Goal: Task Accomplishment & Management: Manage account settings

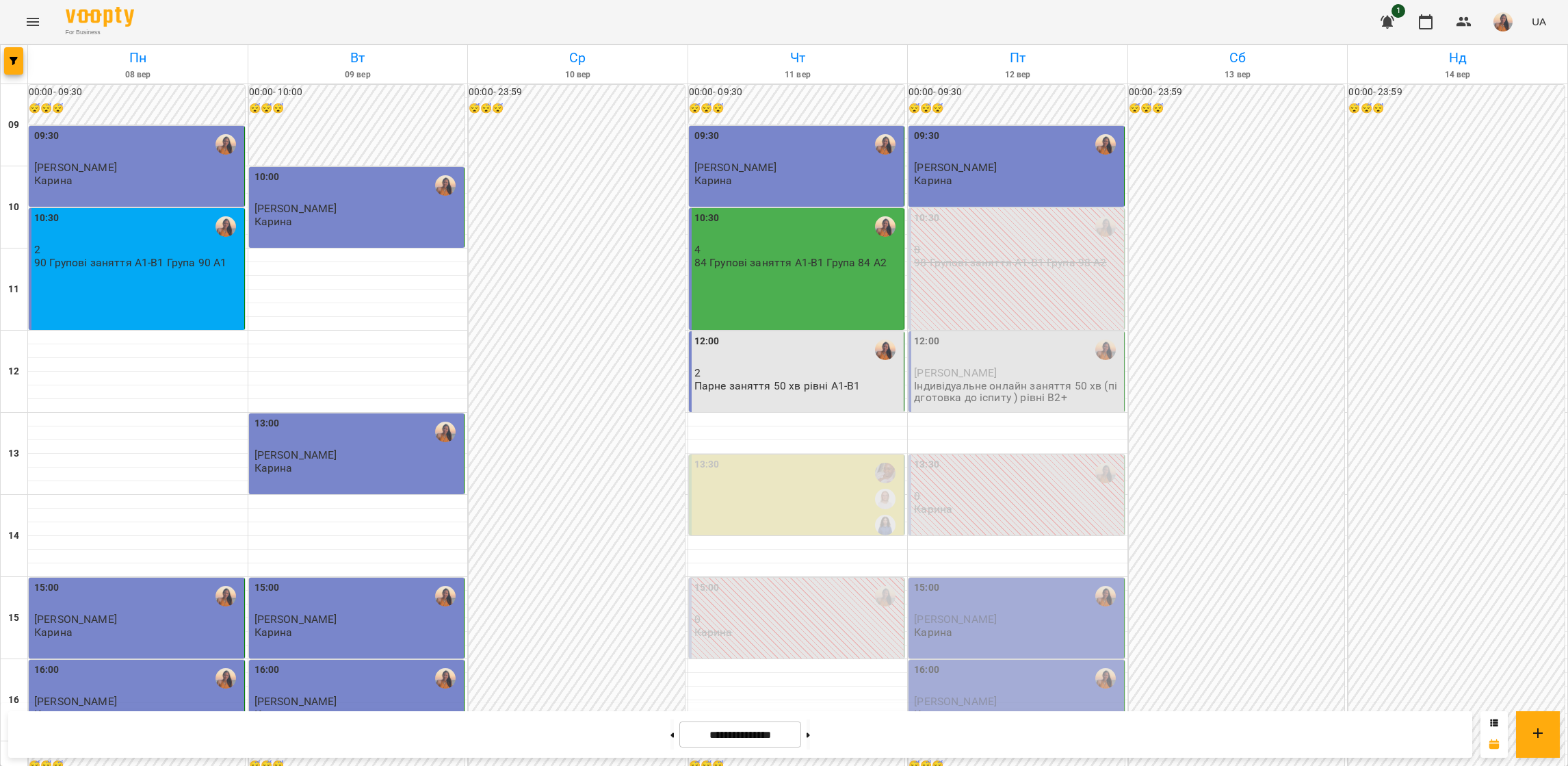
click at [982, 366] on div "12:00 [PERSON_NAME] онлайн заняття 50 хв (підготовка до іспиту ) рівні В2+" at bounding box center [1017, 369] width 207 height 70
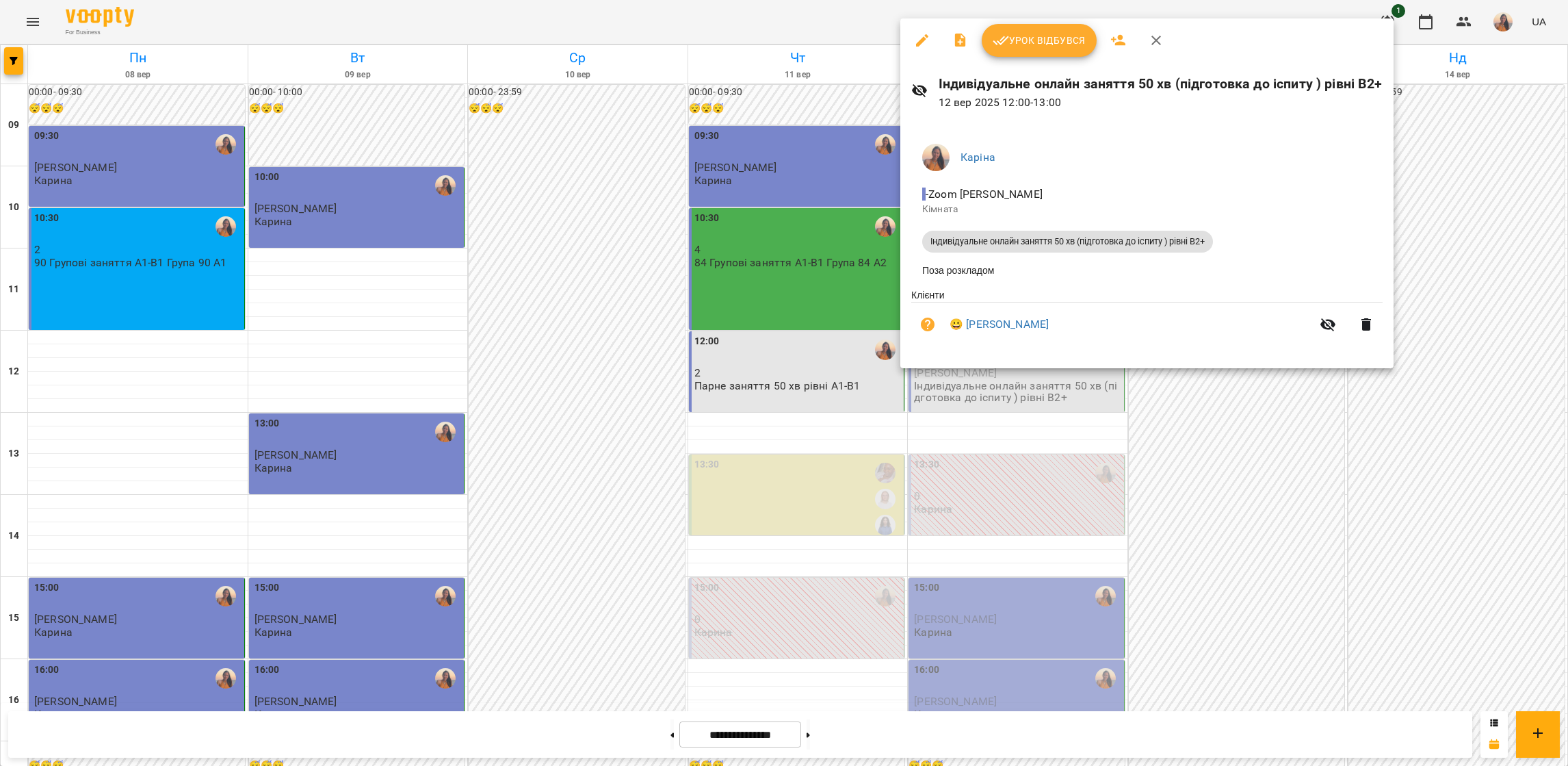
click at [1020, 42] on span "Урок відбувся" at bounding box center [1040, 40] width 93 height 16
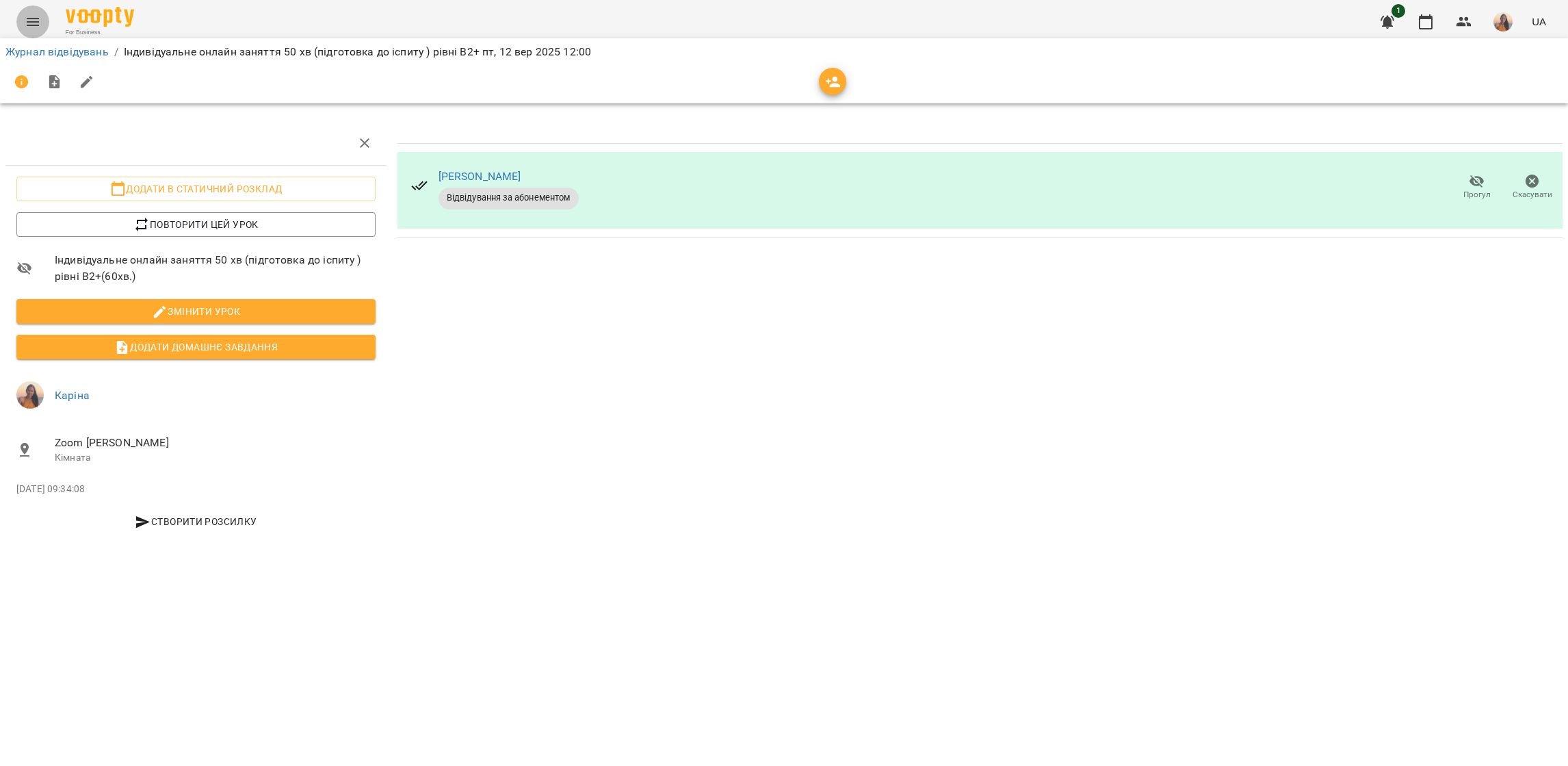
click at [33, 19] on icon "Menu" at bounding box center [33, 22] width 16 height 16
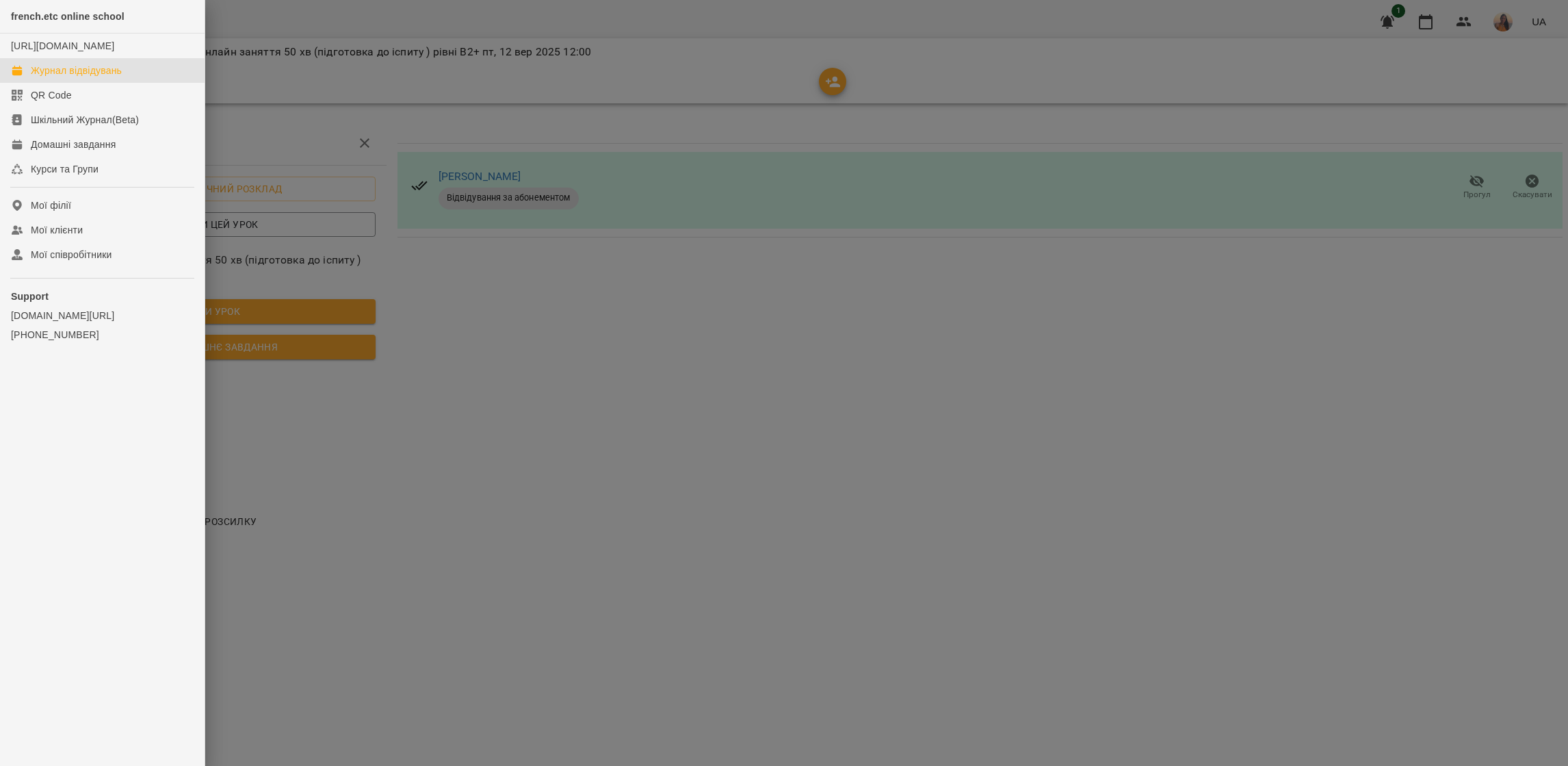
click at [67, 77] on div "Журнал відвідувань" at bounding box center [76, 71] width 91 height 14
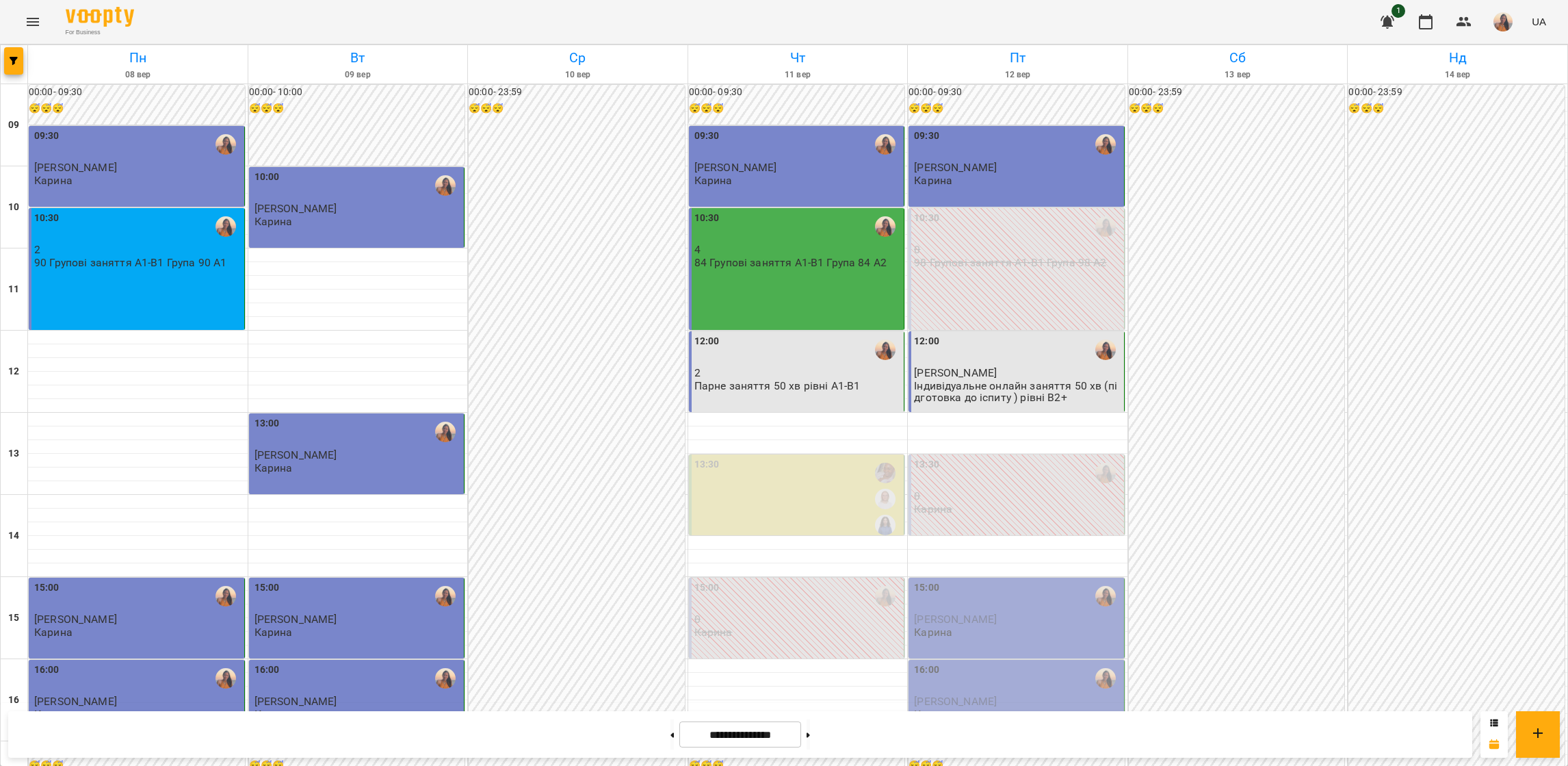
click at [1012, 614] on p "[PERSON_NAME]" at bounding box center [1017, 619] width 207 height 12
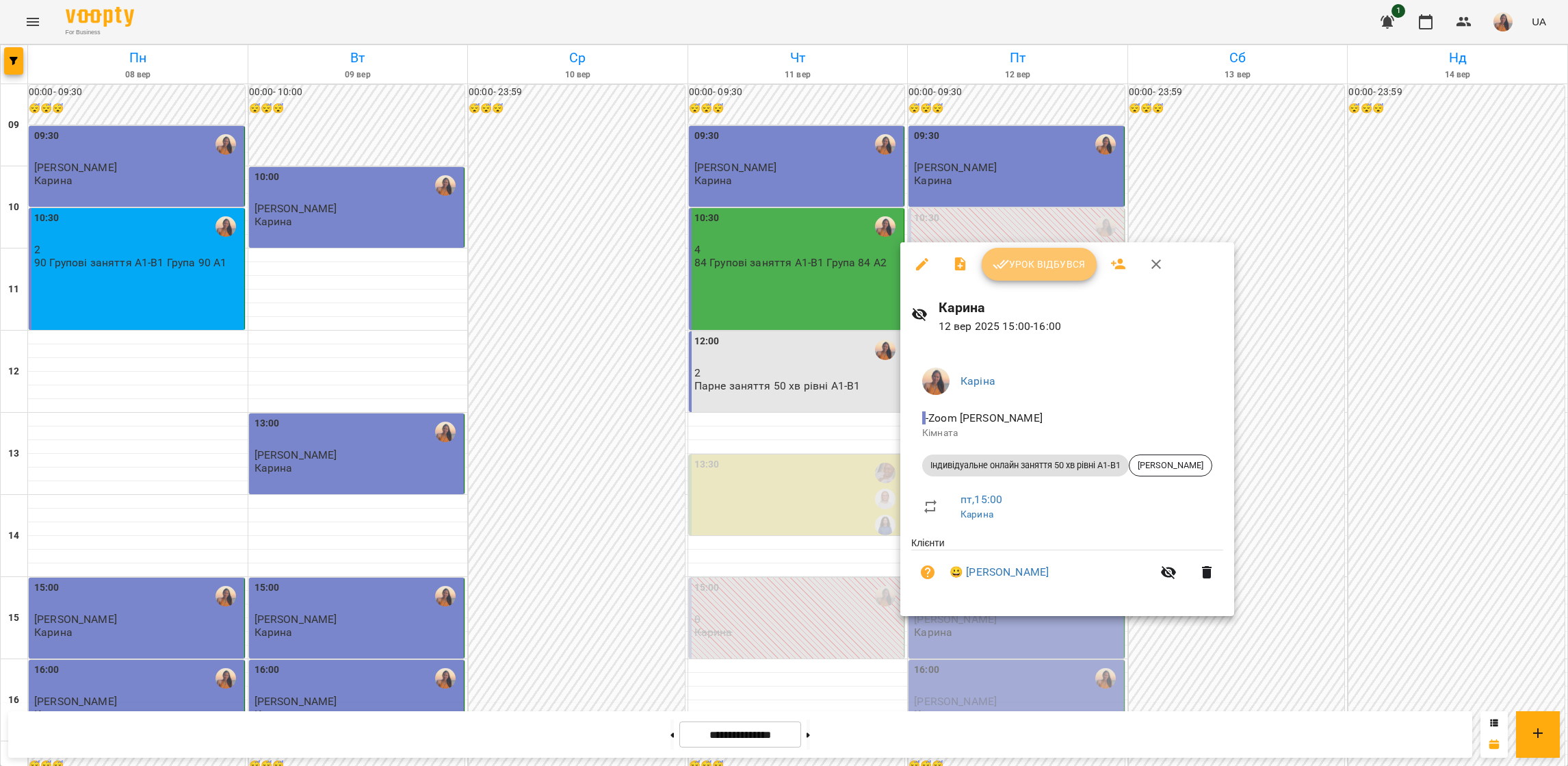
click at [1025, 258] on span "Урок відбувся" at bounding box center [1040, 264] width 93 height 16
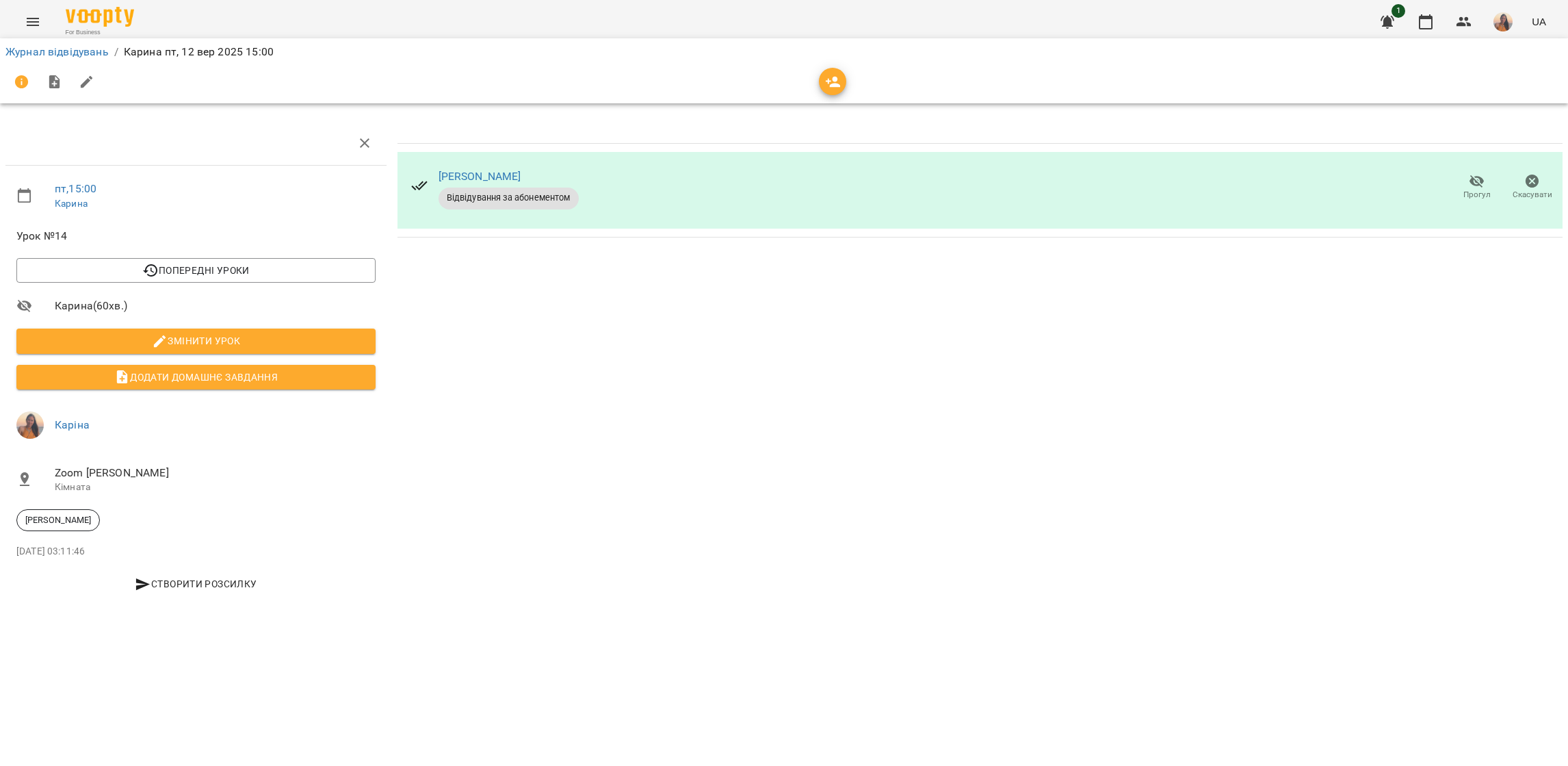
click at [42, 27] on button "Menu" at bounding box center [33, 22] width 33 height 33
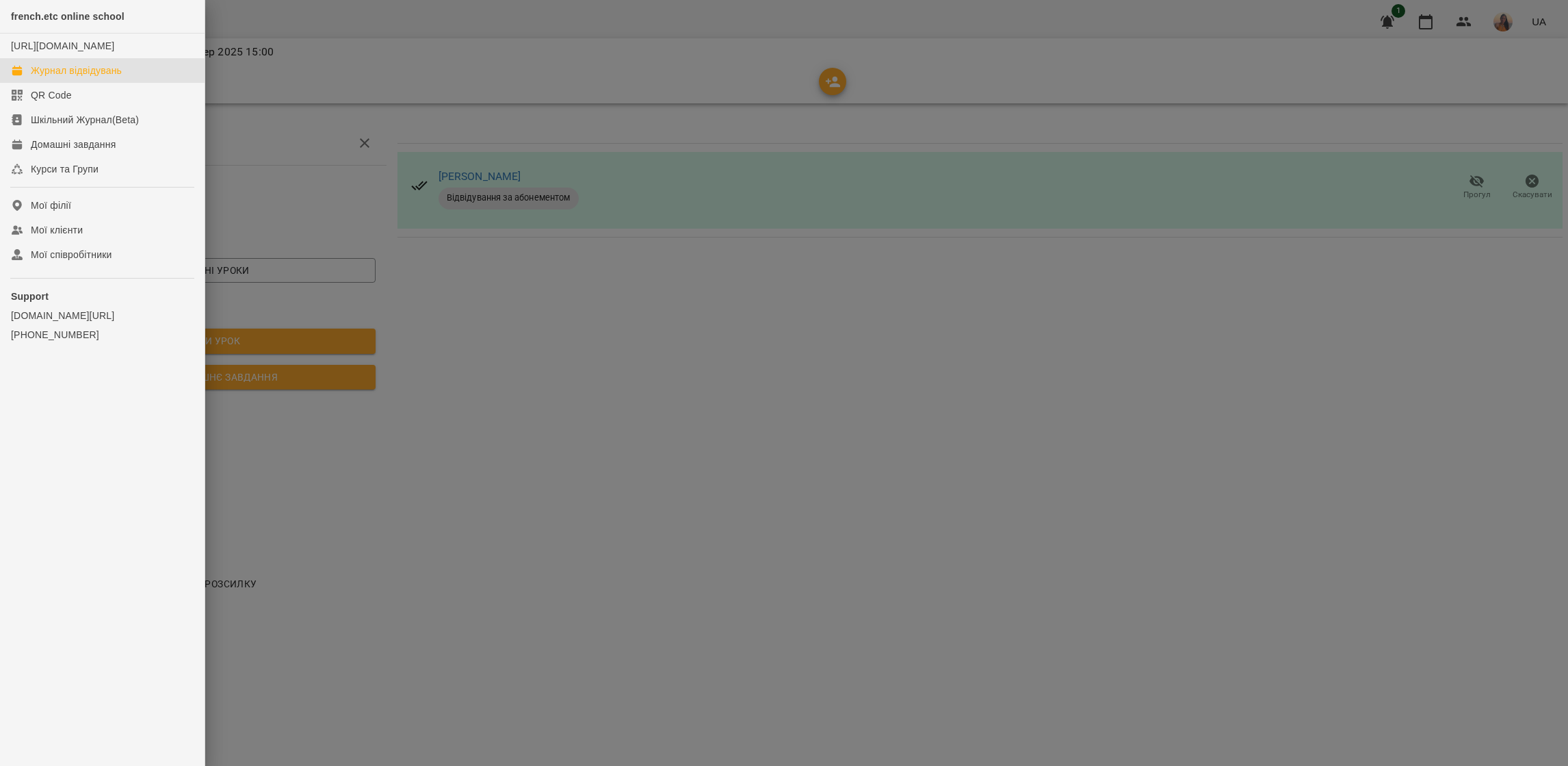
click at [76, 83] on link "Журнал відвідувань" at bounding box center [102, 71] width 205 height 25
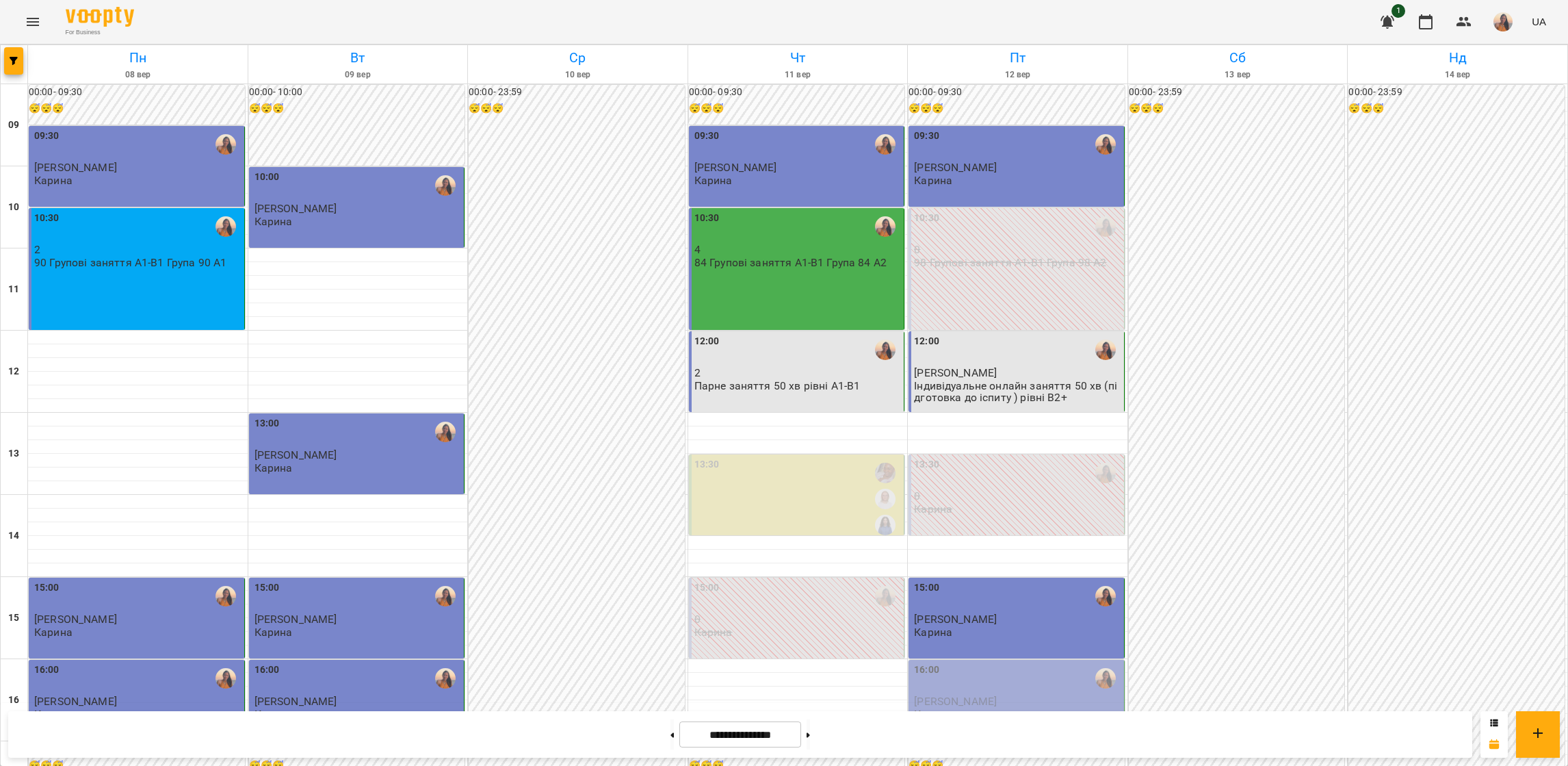
click at [972, 679] on div "16:00" at bounding box center [1017, 678] width 207 height 31
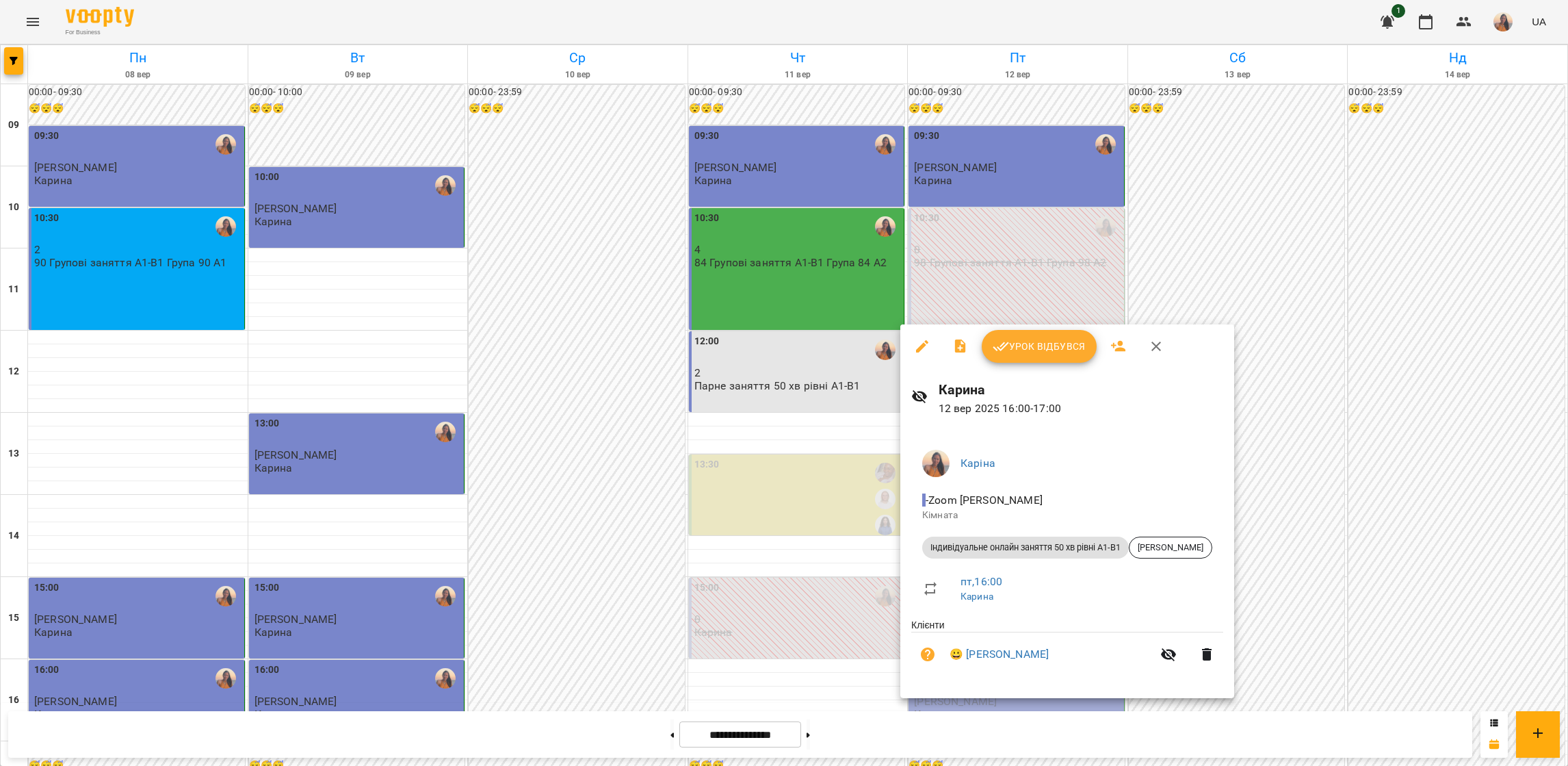
click at [1058, 346] on span "Урок відбувся" at bounding box center [1040, 346] width 93 height 16
